Goal: Navigation & Orientation: Find specific page/section

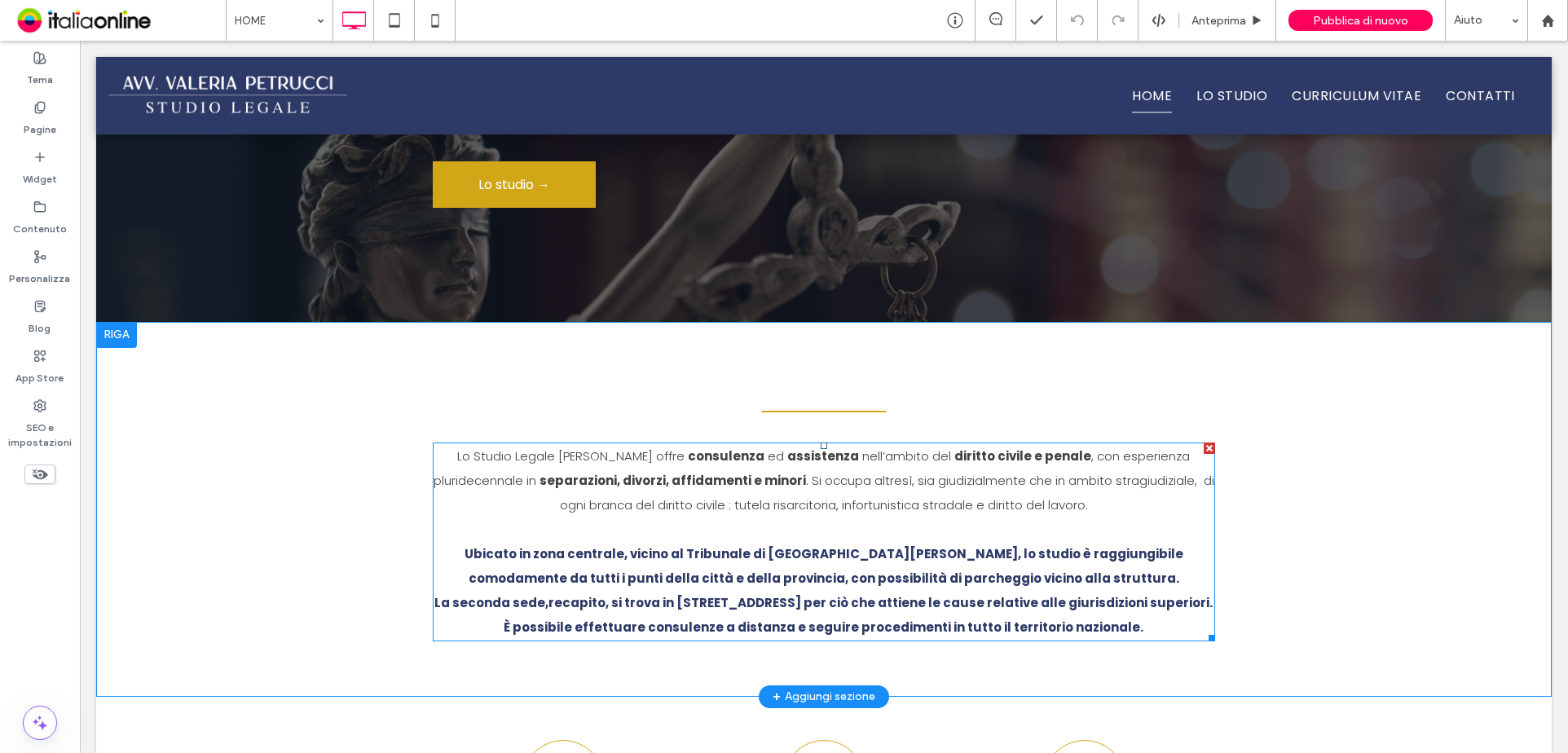
scroll to position [361, 0]
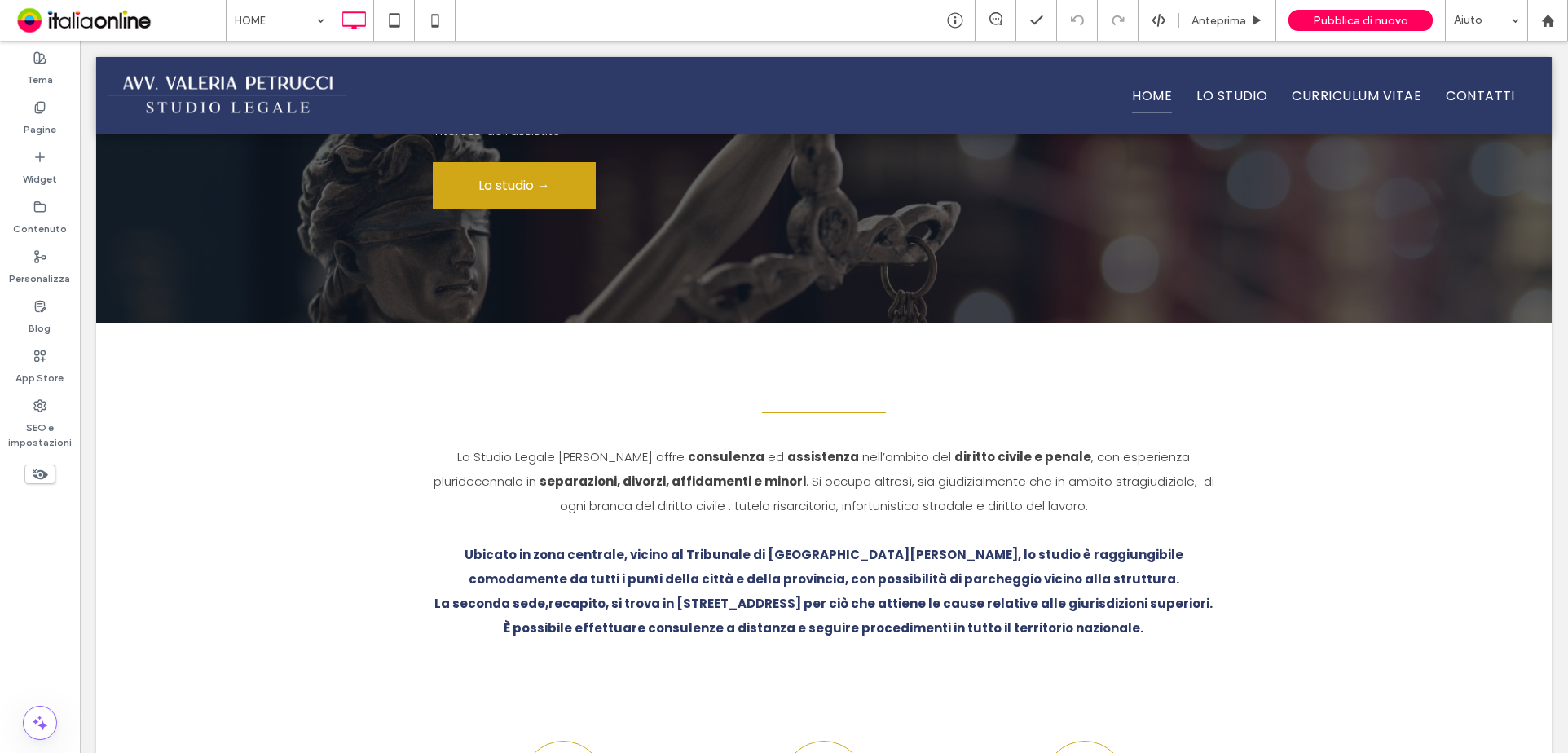
drag, startPoint x: 216, startPoint y: 19, endPoint x: 224, endPoint y: 20, distance: 8.1
click at [216, 18] on span at bounding box center [119, 20] width 214 height 33
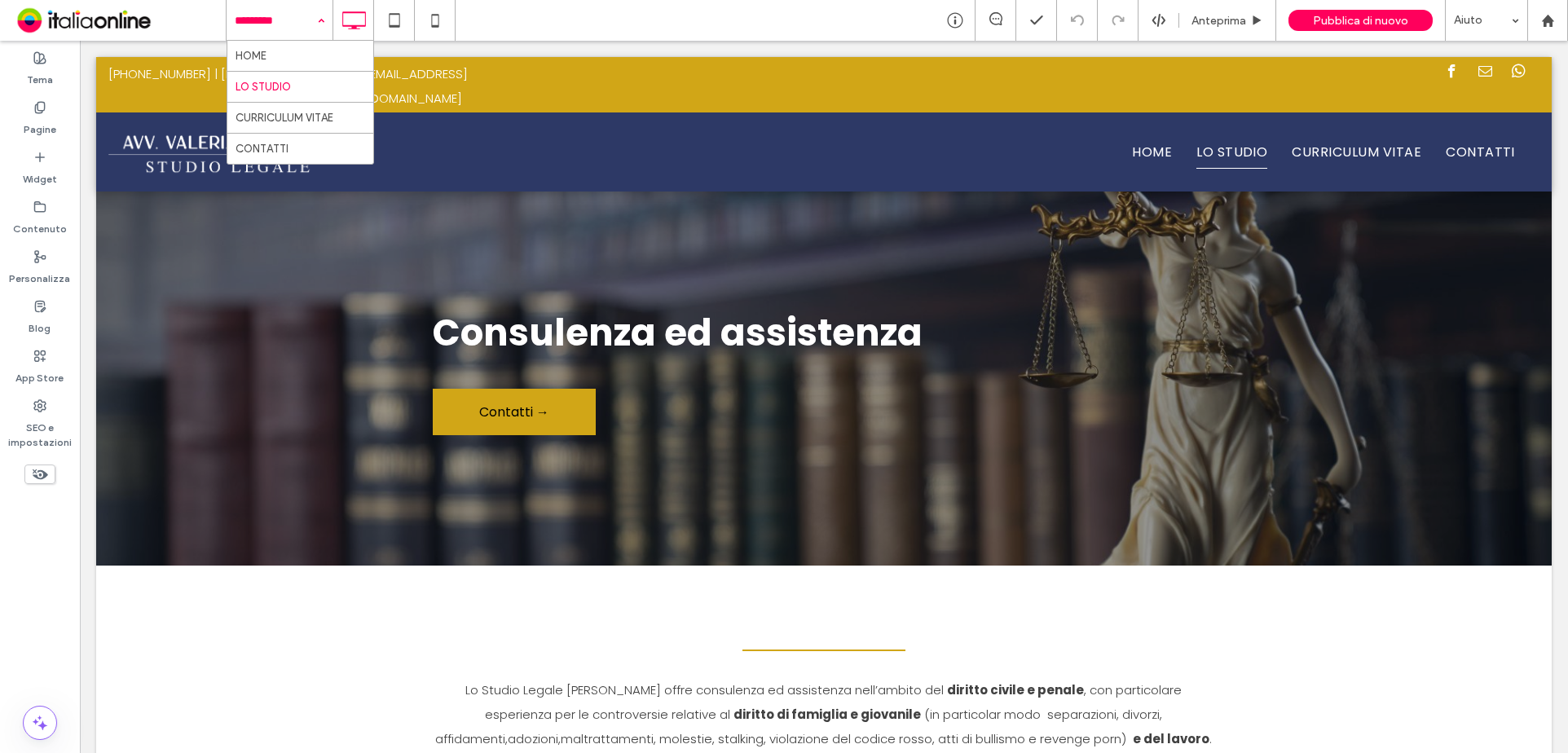
click at [283, 23] on input at bounding box center [274, 20] width 81 height 41
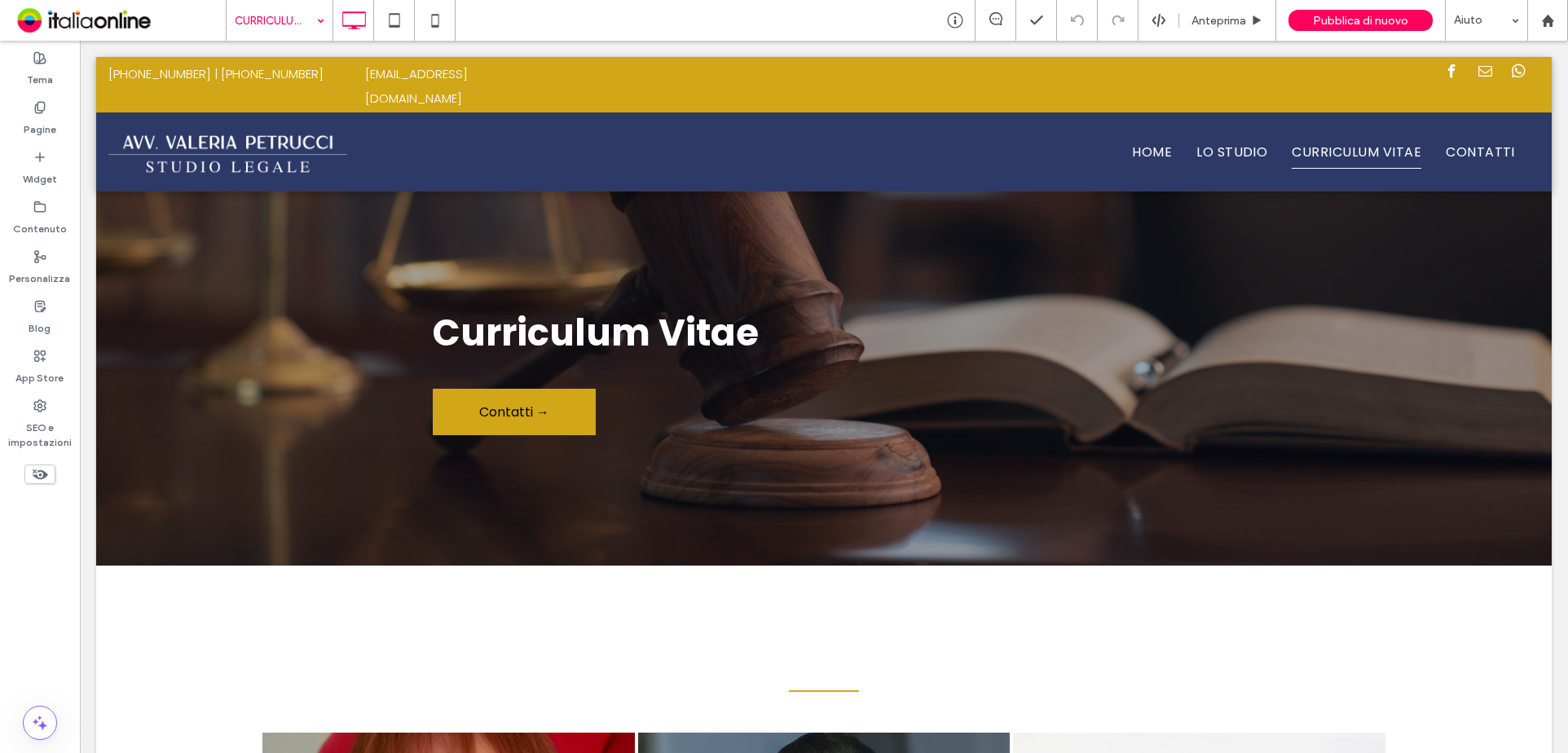
click at [296, 16] on input at bounding box center [274, 20] width 81 height 41
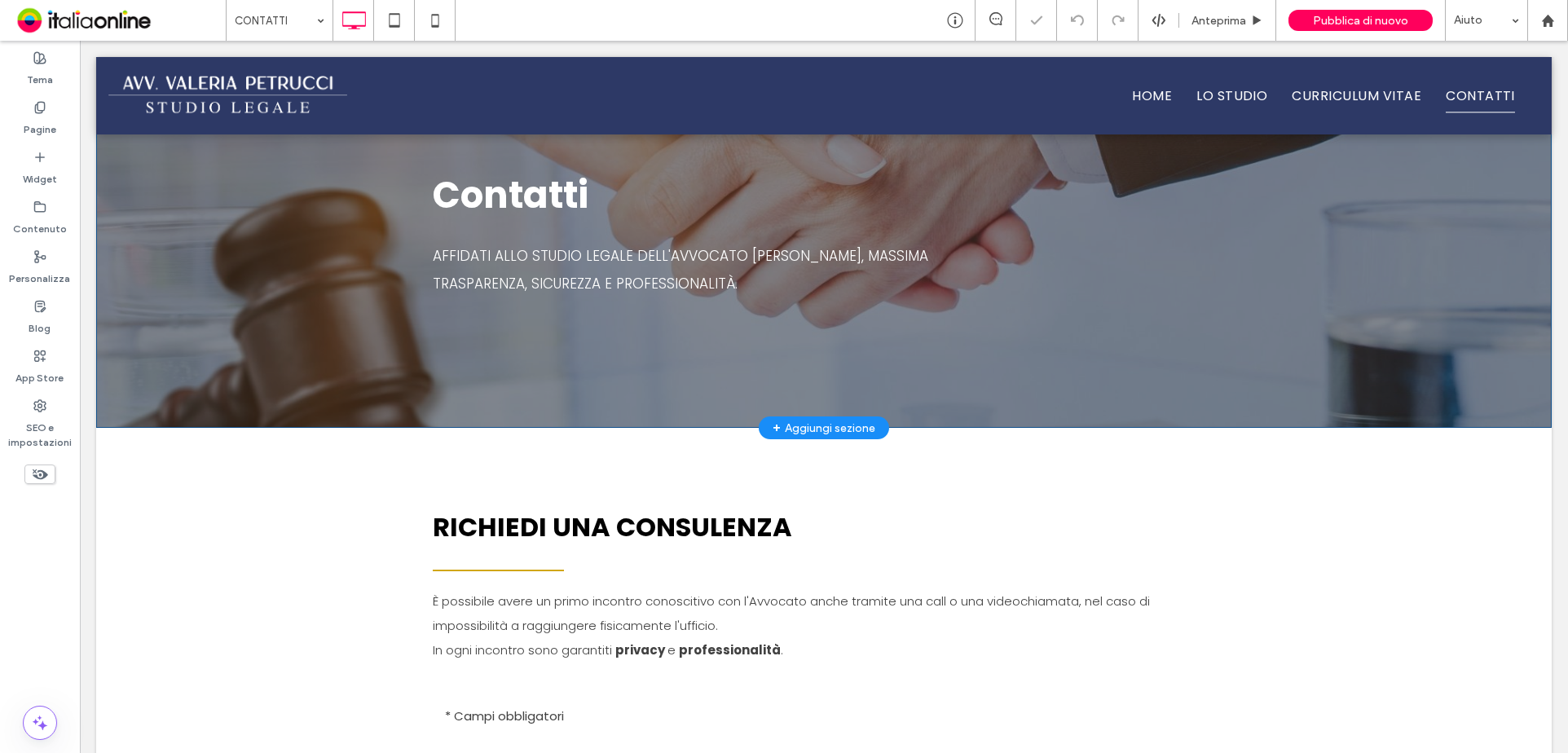
scroll to position [271, 0]
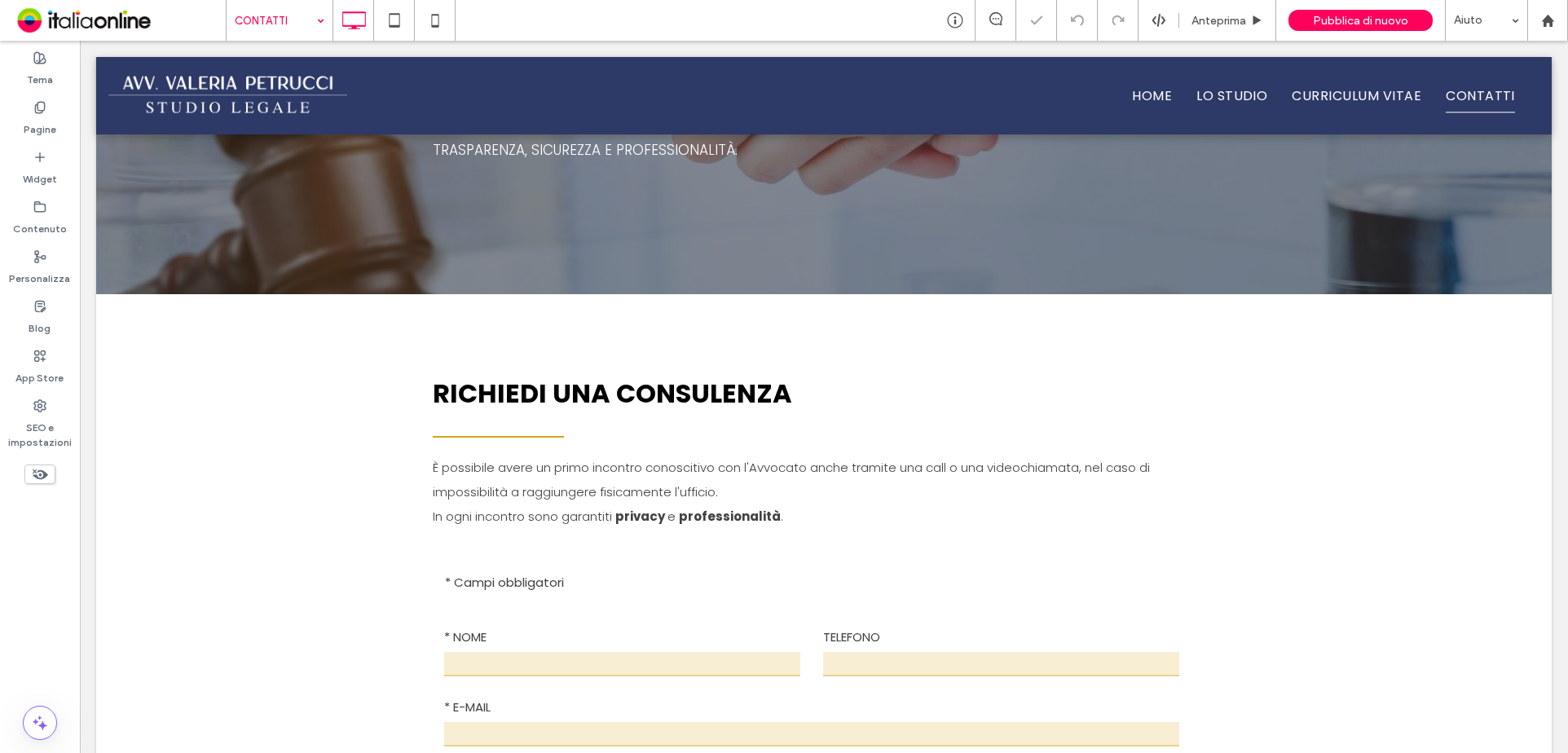
click at [288, 3] on input at bounding box center [274, 20] width 81 height 41
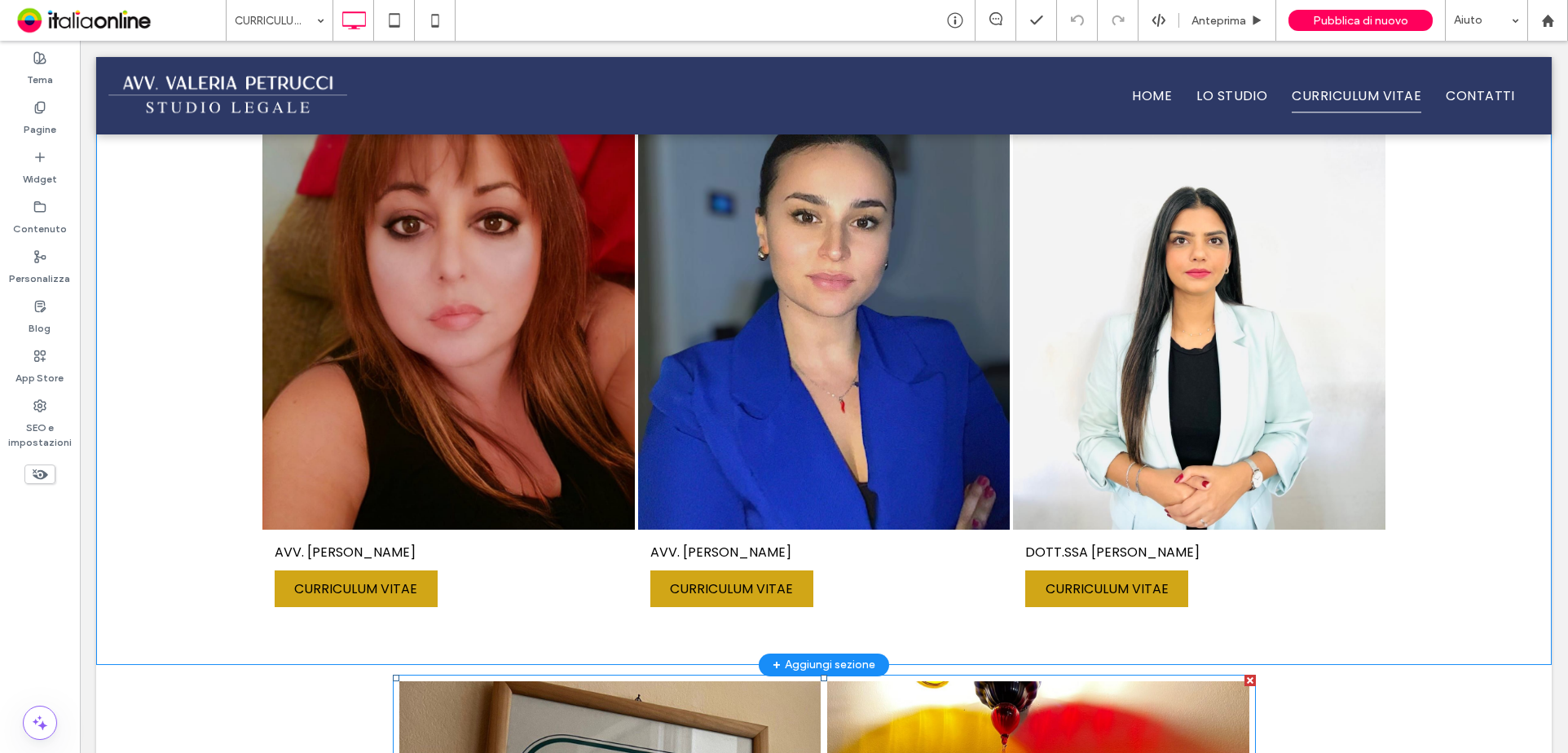
scroll to position [452, 0]
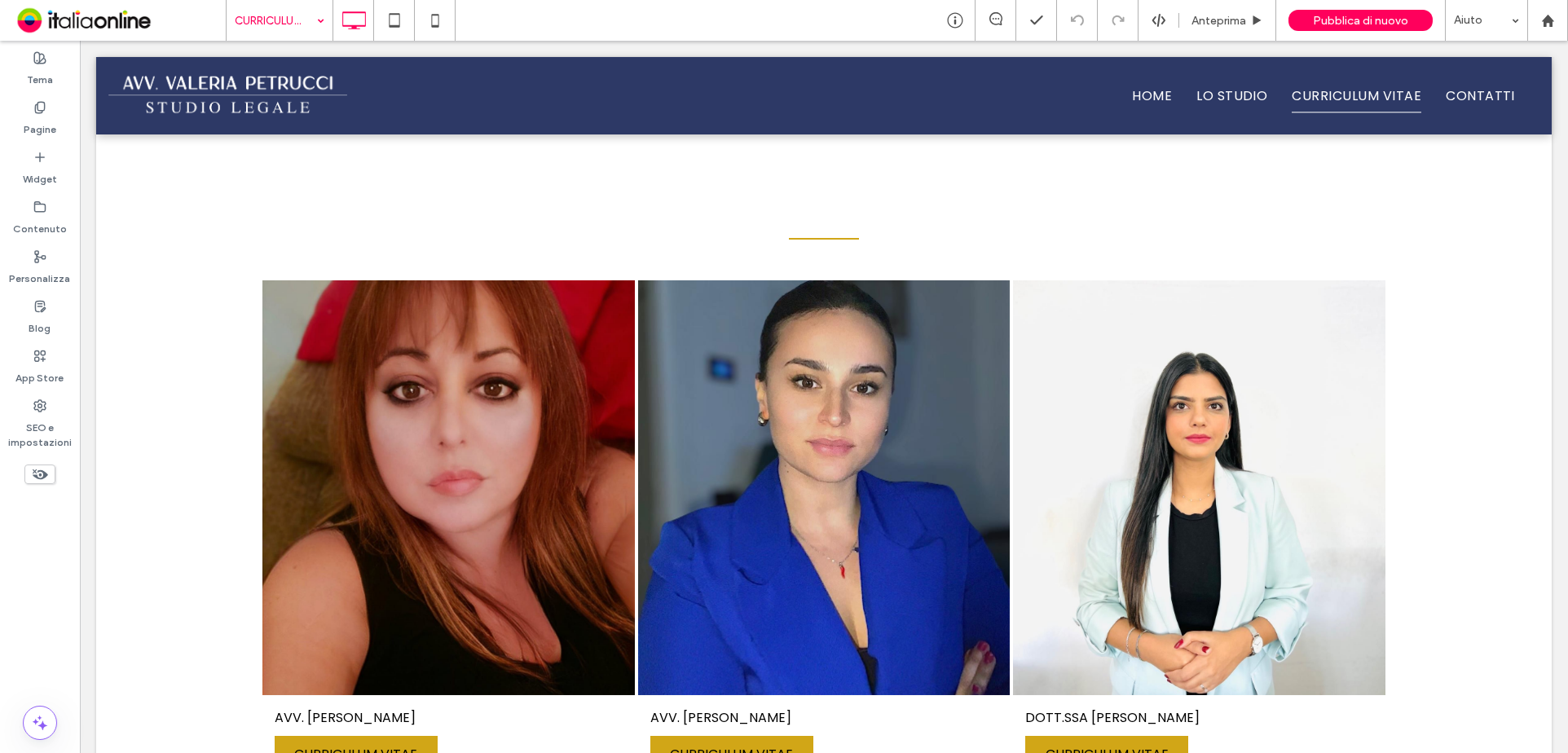
click at [267, 11] on input at bounding box center [274, 20] width 81 height 41
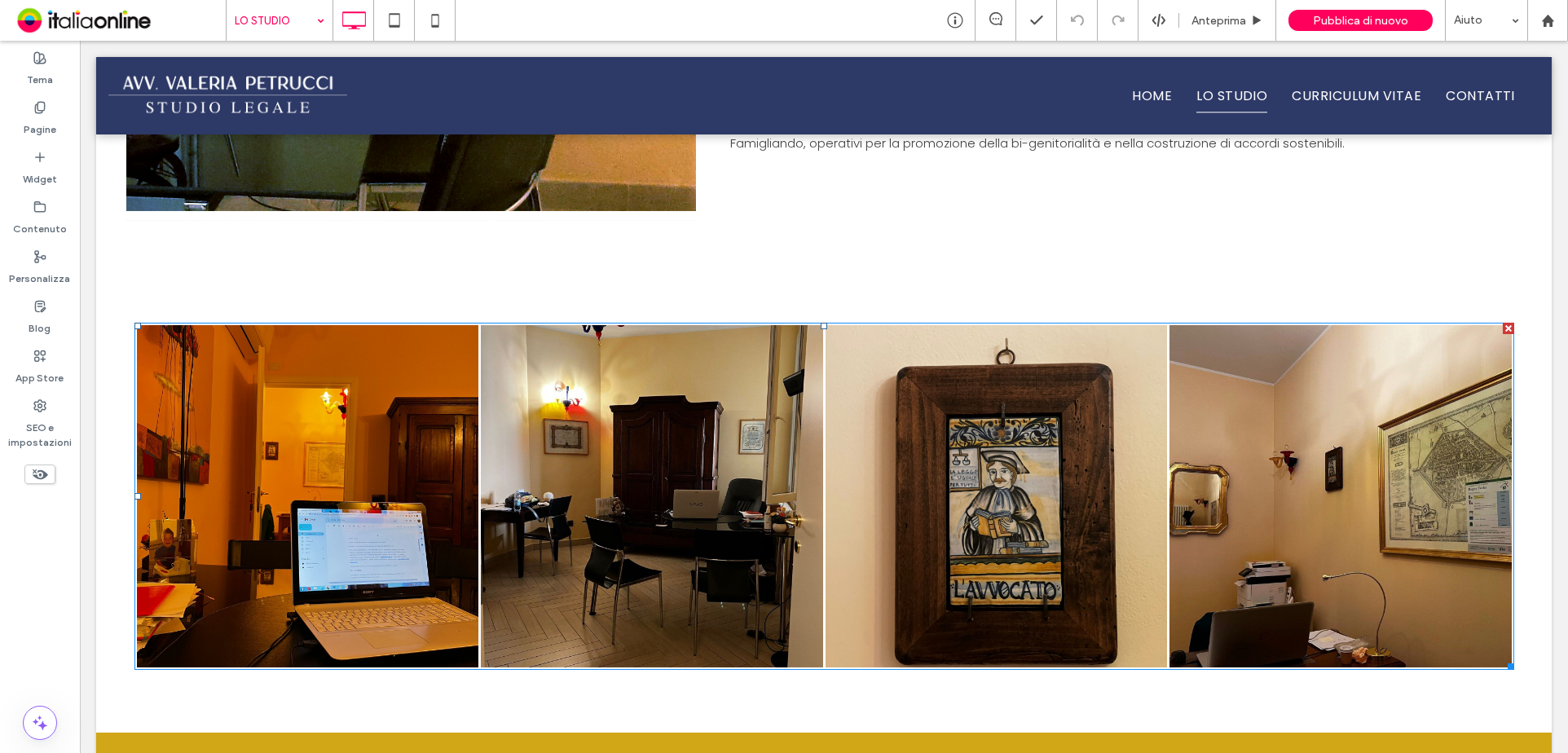
scroll to position [1721, 0]
